Goal: Use online tool/utility: Use online tool/utility

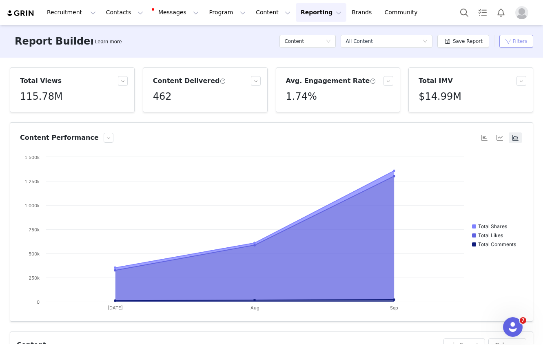
click at [520, 42] on button "Filters" at bounding box center [517, 41] width 34 height 13
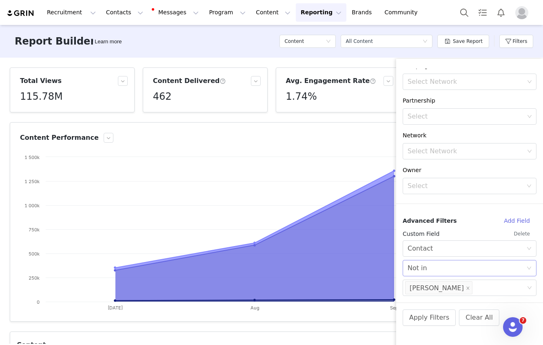
click at [484, 269] on div "Select Not in" at bounding box center [467, 268] width 119 height 16
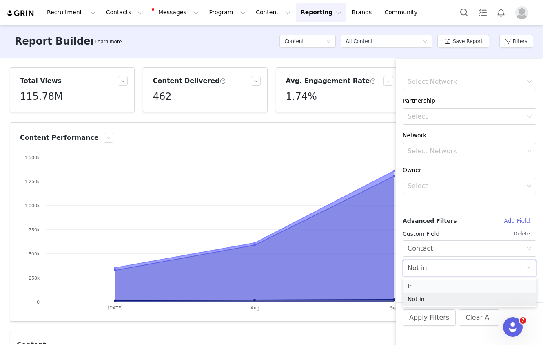
click at [452, 285] on li "In" at bounding box center [470, 285] width 134 height 13
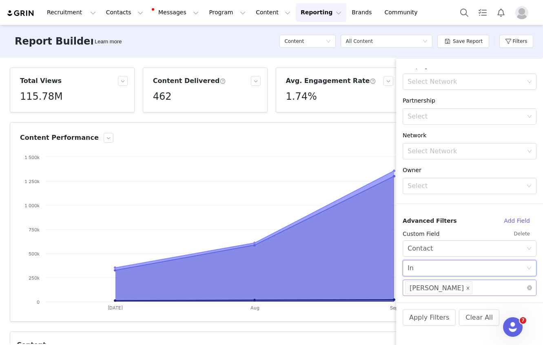
click at [466, 290] on icon "icon: close" at bounding box center [468, 288] width 4 height 5
click at [451, 293] on div "Select Network" at bounding box center [466, 288] width 123 height 16
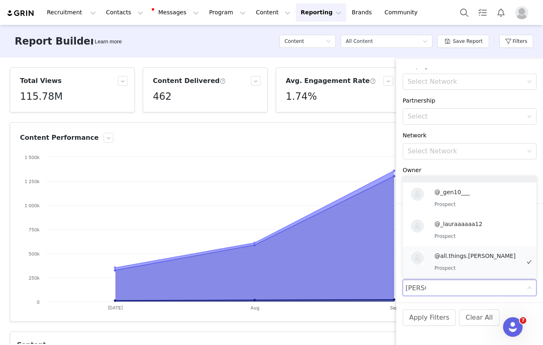
scroll to position [2, 0]
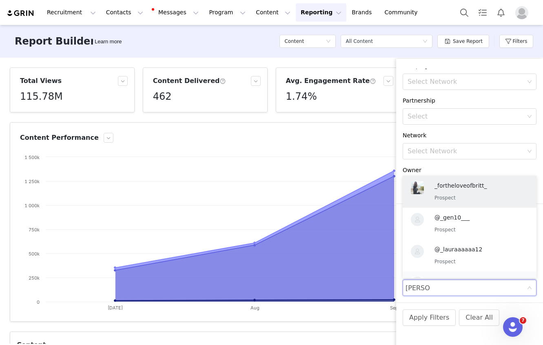
type input "[PERSON_NAME]"
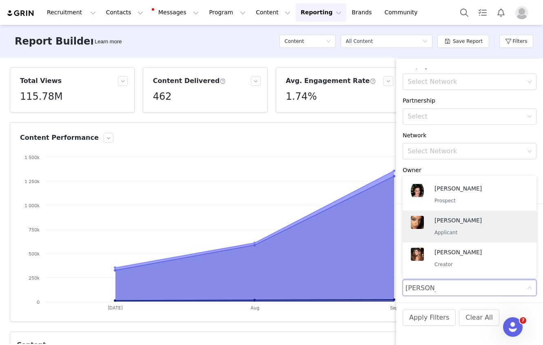
scroll to position [1110, 0]
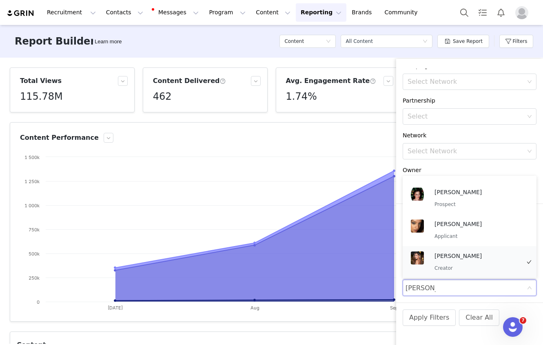
click at [455, 259] on p "[PERSON_NAME]" at bounding box center [478, 255] width 86 height 9
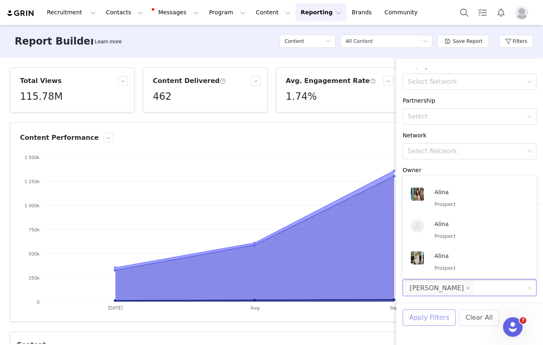
scroll to position [2, 0]
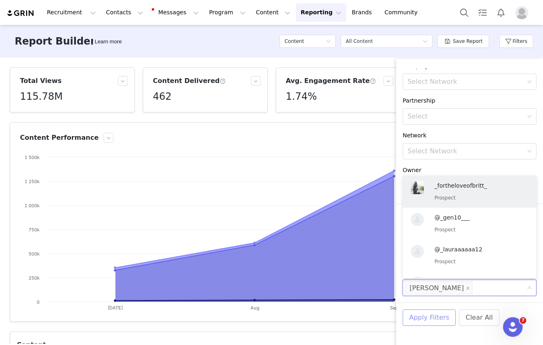
click at [421, 319] on button "Apply Filters" at bounding box center [429, 317] width 53 height 16
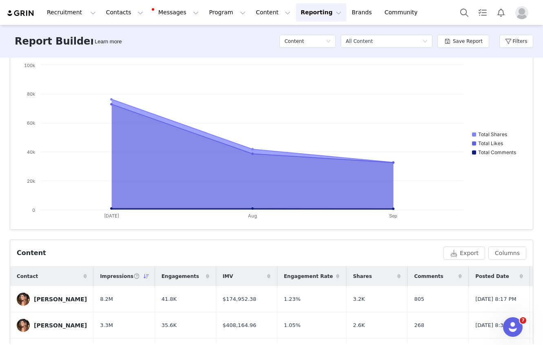
scroll to position [0, 0]
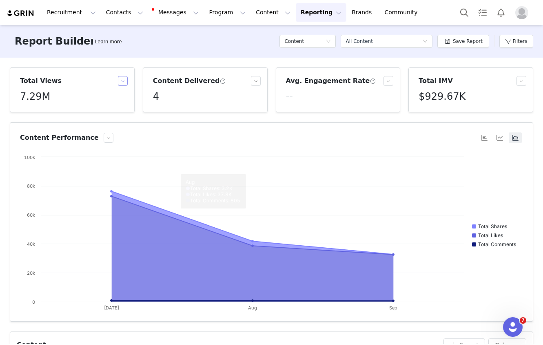
click at [122, 80] on button "button" at bounding box center [123, 81] width 10 height 10
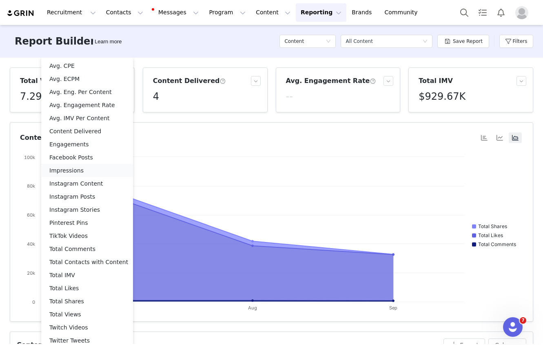
click at [98, 172] on li "Impressions" at bounding box center [87, 170] width 92 height 13
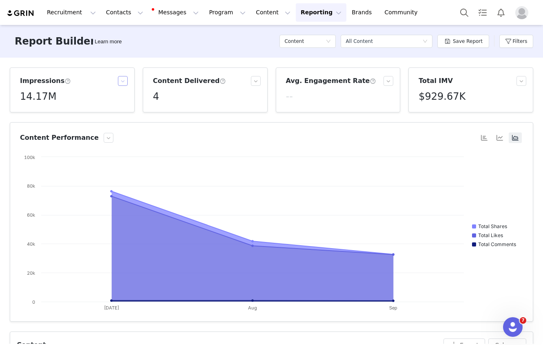
click at [122, 80] on button "button" at bounding box center [123, 81] width 10 height 10
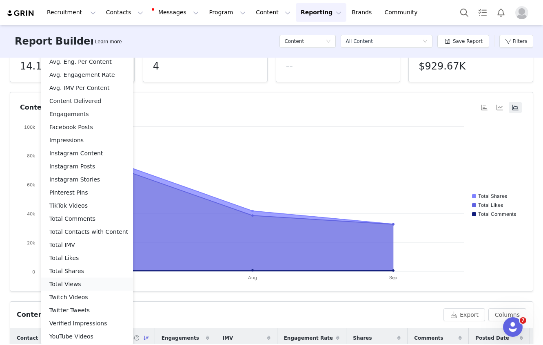
scroll to position [29, 0]
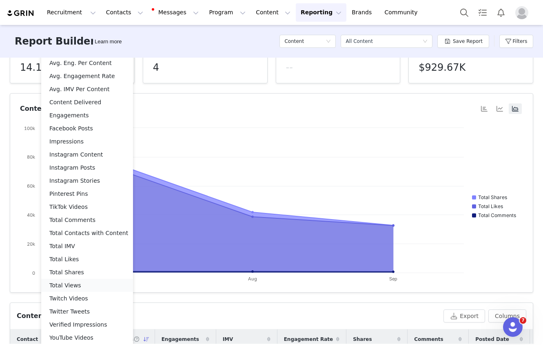
click at [77, 287] on li "Total Views" at bounding box center [87, 284] width 92 height 13
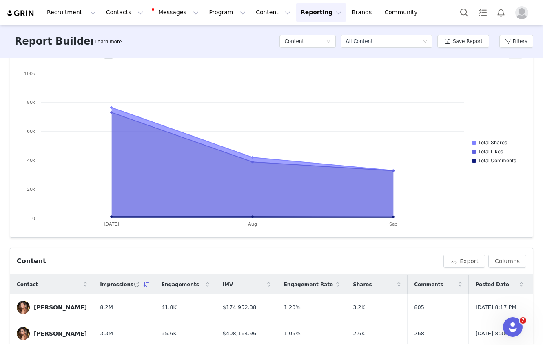
scroll to position [0, 0]
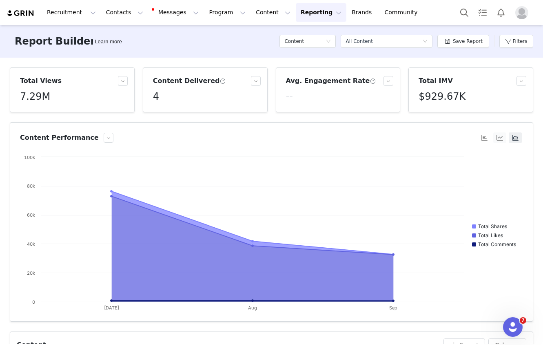
click at [502, 137] on button "button" at bounding box center [500, 137] width 13 height 11
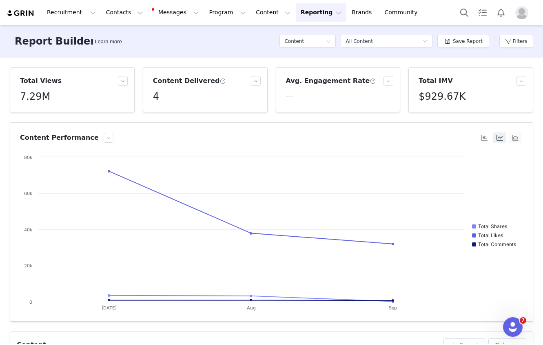
click at [516, 137] on button "button" at bounding box center [515, 137] width 13 height 11
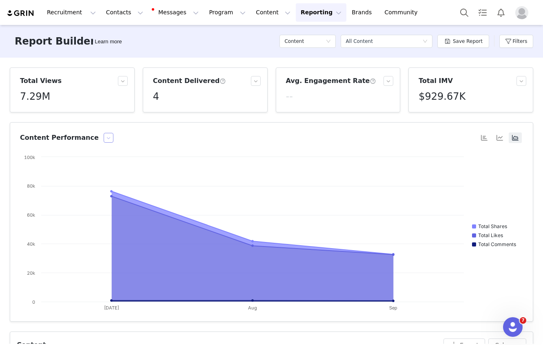
click at [104, 139] on button "button" at bounding box center [109, 138] width 10 height 10
click at [104, 138] on button "button" at bounding box center [109, 138] width 10 height 10
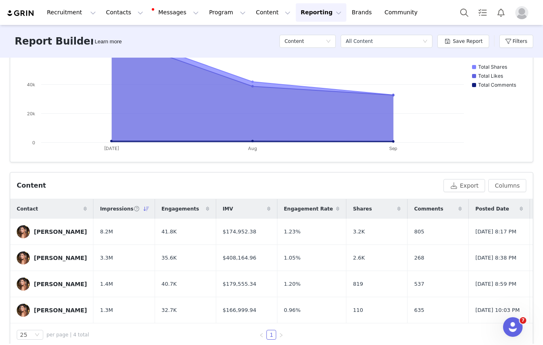
scroll to position [172, 0]
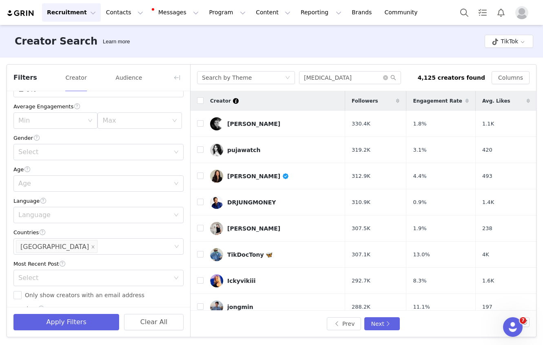
scroll to position [269, 0]
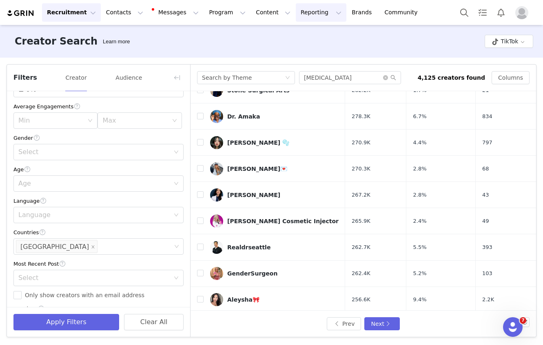
click at [298, 12] on button "Reporting Reporting" at bounding box center [321, 12] width 51 height 18
click at [305, 51] on p "Report Builder" at bounding box center [302, 51] width 41 height 9
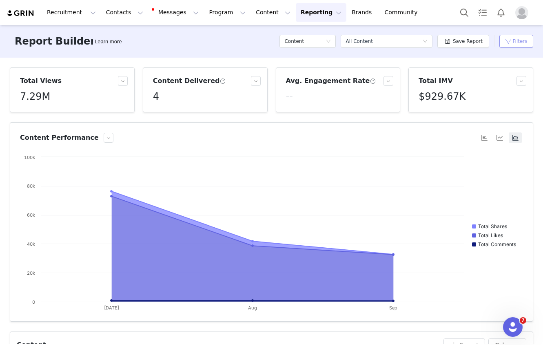
click at [523, 40] on button "Filters" at bounding box center [517, 41] width 34 height 13
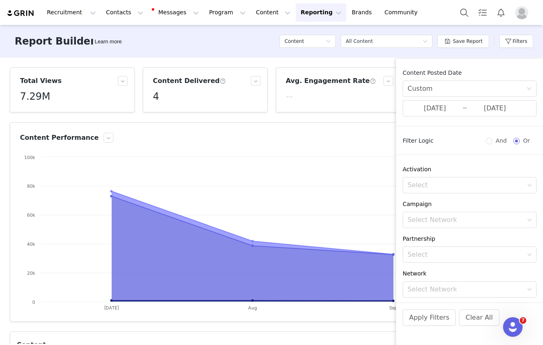
scroll to position [138, 0]
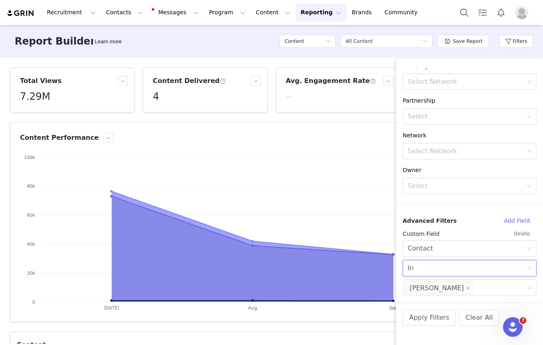
click at [462, 271] on div "Select In" at bounding box center [467, 268] width 119 height 16
click at [450, 297] on li "Not in" at bounding box center [470, 298] width 134 height 13
click at [467, 287] on icon "icon: close" at bounding box center [468, 287] width 3 height 3
click at [432, 288] on div "Select Network" at bounding box center [466, 287] width 117 height 8
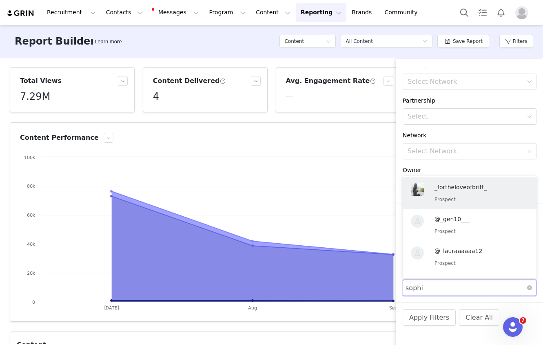
type input "sophie"
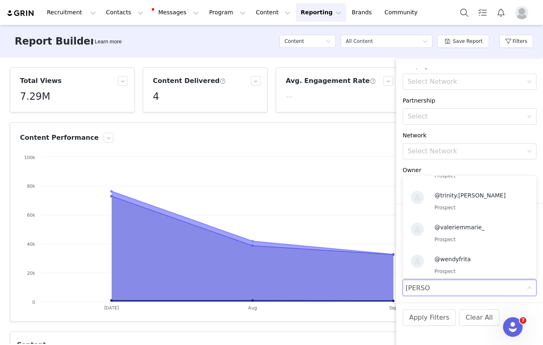
scroll to position [1525, 0]
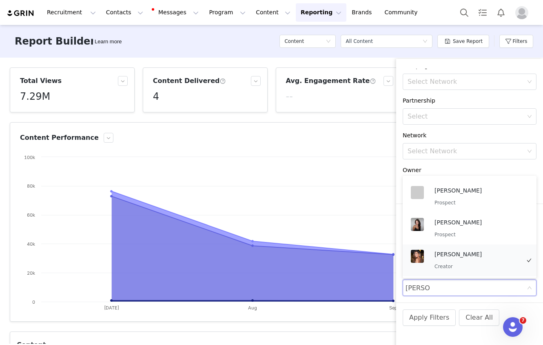
click at [464, 261] on div "Lina Noory Creator" at bounding box center [478, 259] width 86 height 21
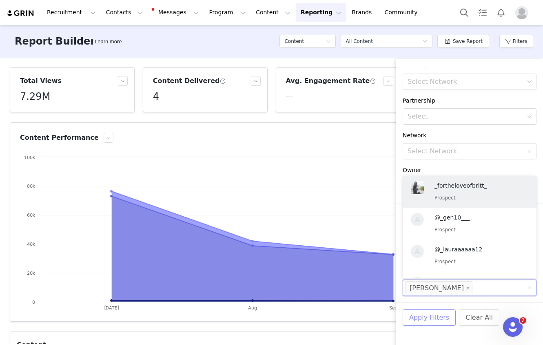
scroll to position [2, 0]
click at [430, 319] on button "Apply Filters" at bounding box center [429, 317] width 53 height 16
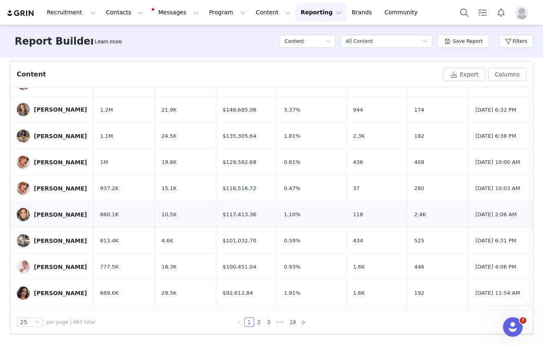
scroll to position [450, 0]
